Goal: Check status: Check status

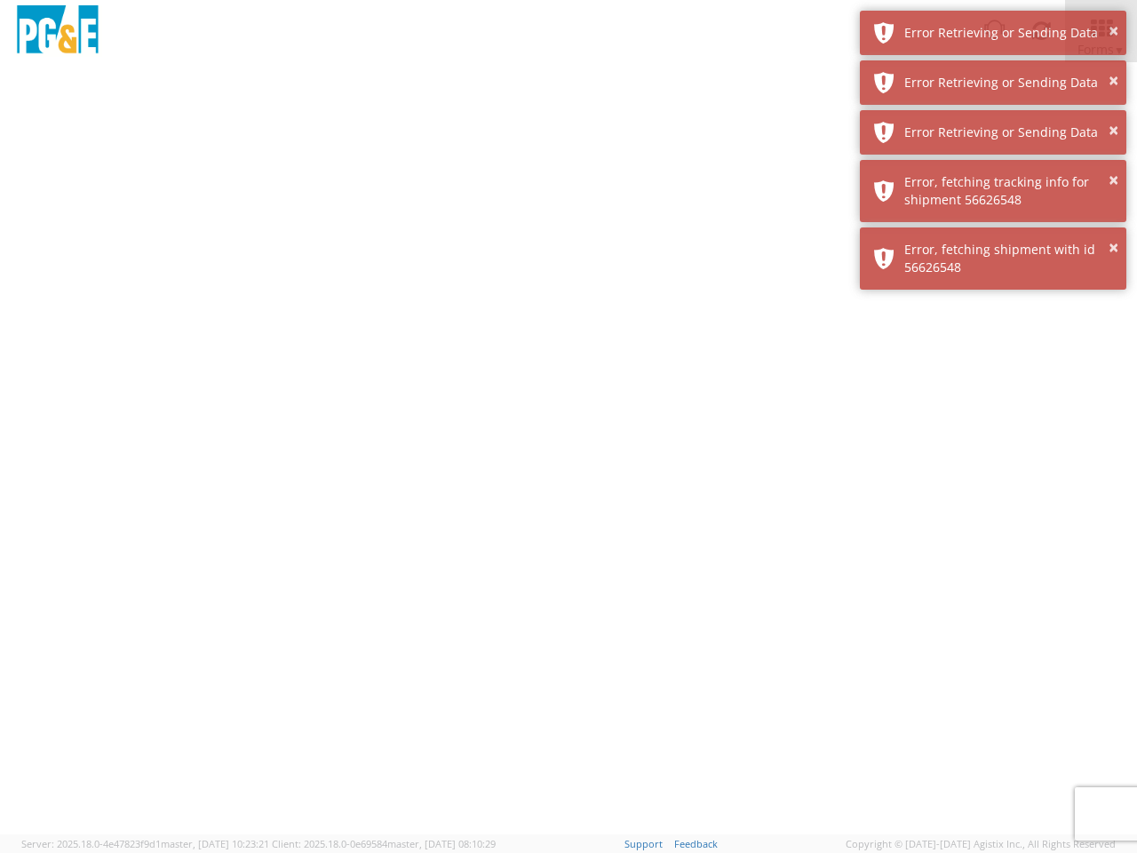
click at [569, 457] on div at bounding box center [568, 448] width 1137 height 772
click at [58, 31] on img at bounding box center [57, 31] width 89 height 52
click at [993, 33] on div "Error Retrieving or Sending Data" at bounding box center [1008, 33] width 209 height 18
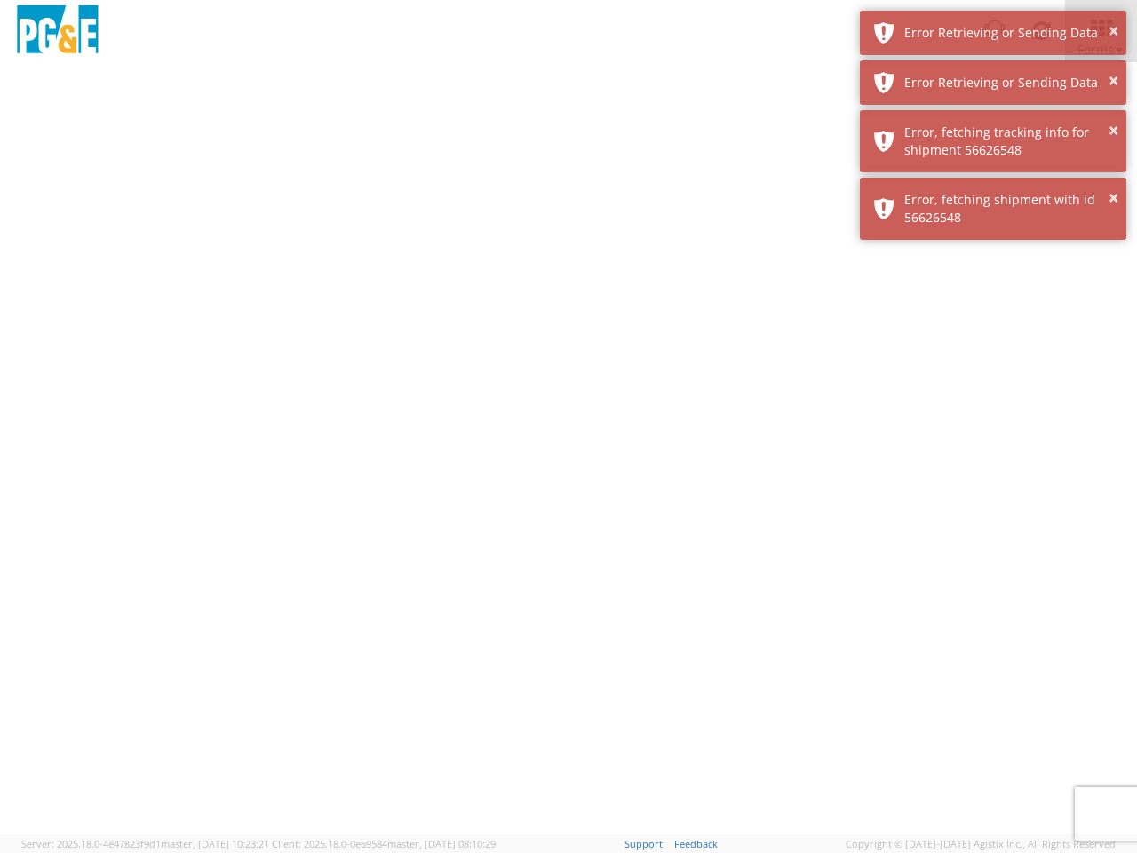
click at [993, 83] on div "Error Retrieving or Sending Data" at bounding box center [1008, 83] width 209 height 18
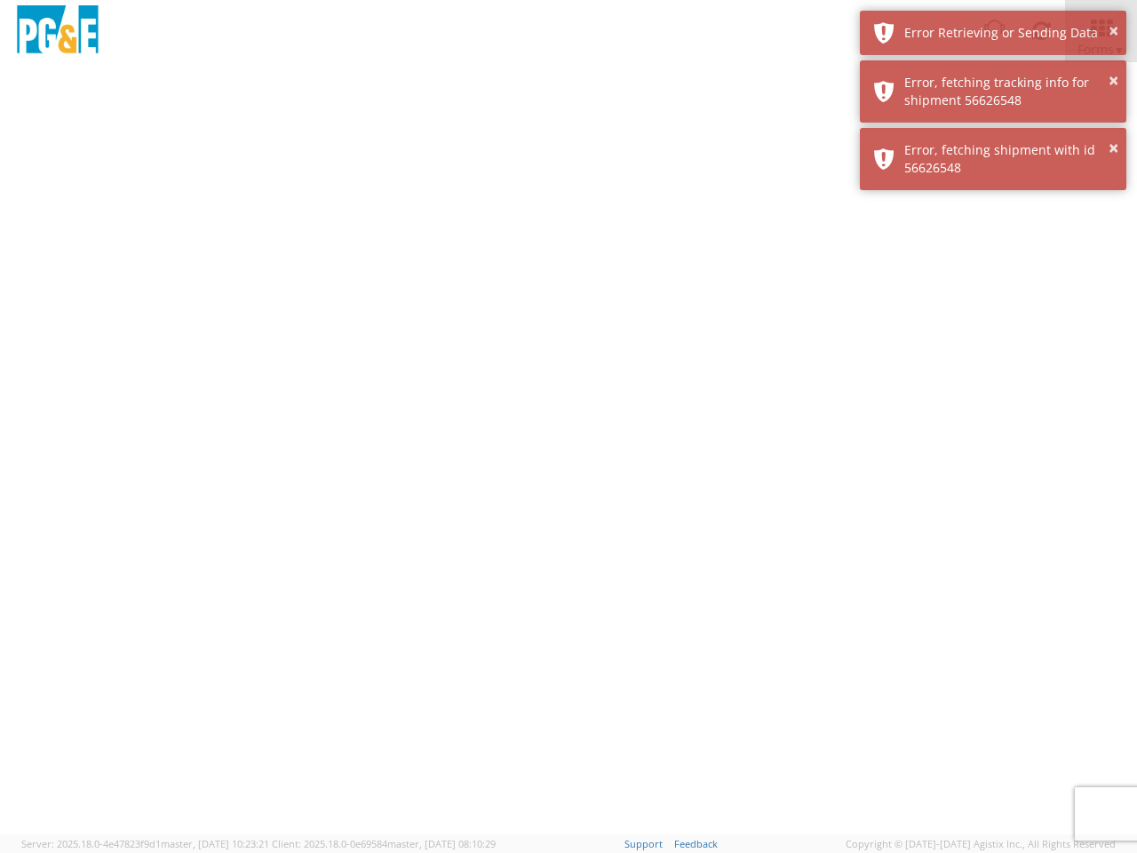
click at [993, 132] on div "× Error, fetching shipment with id 56626548" at bounding box center [993, 159] width 266 height 62
click at [993, 191] on div at bounding box center [568, 448] width 1137 height 772
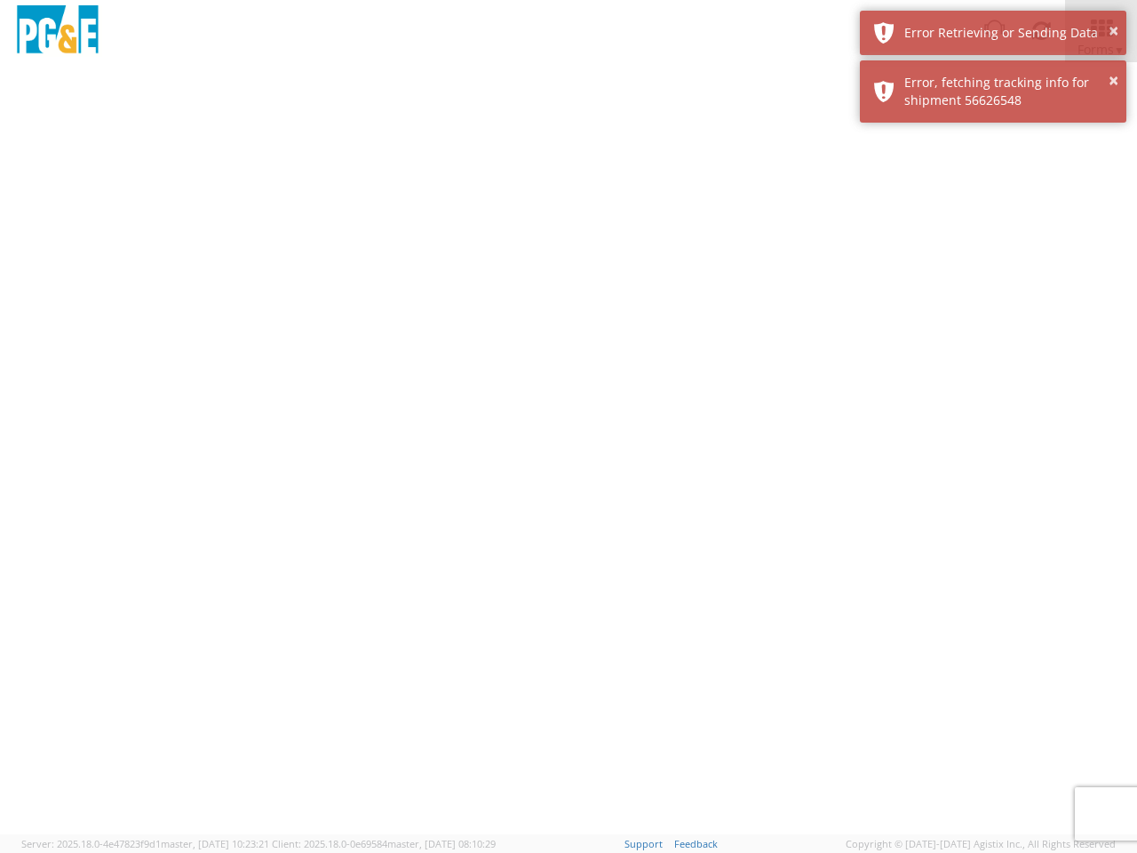
click at [993, 258] on div at bounding box center [568, 448] width 1137 height 772
